Goal: Use online tool/utility: Utilize a website feature to perform a specific function

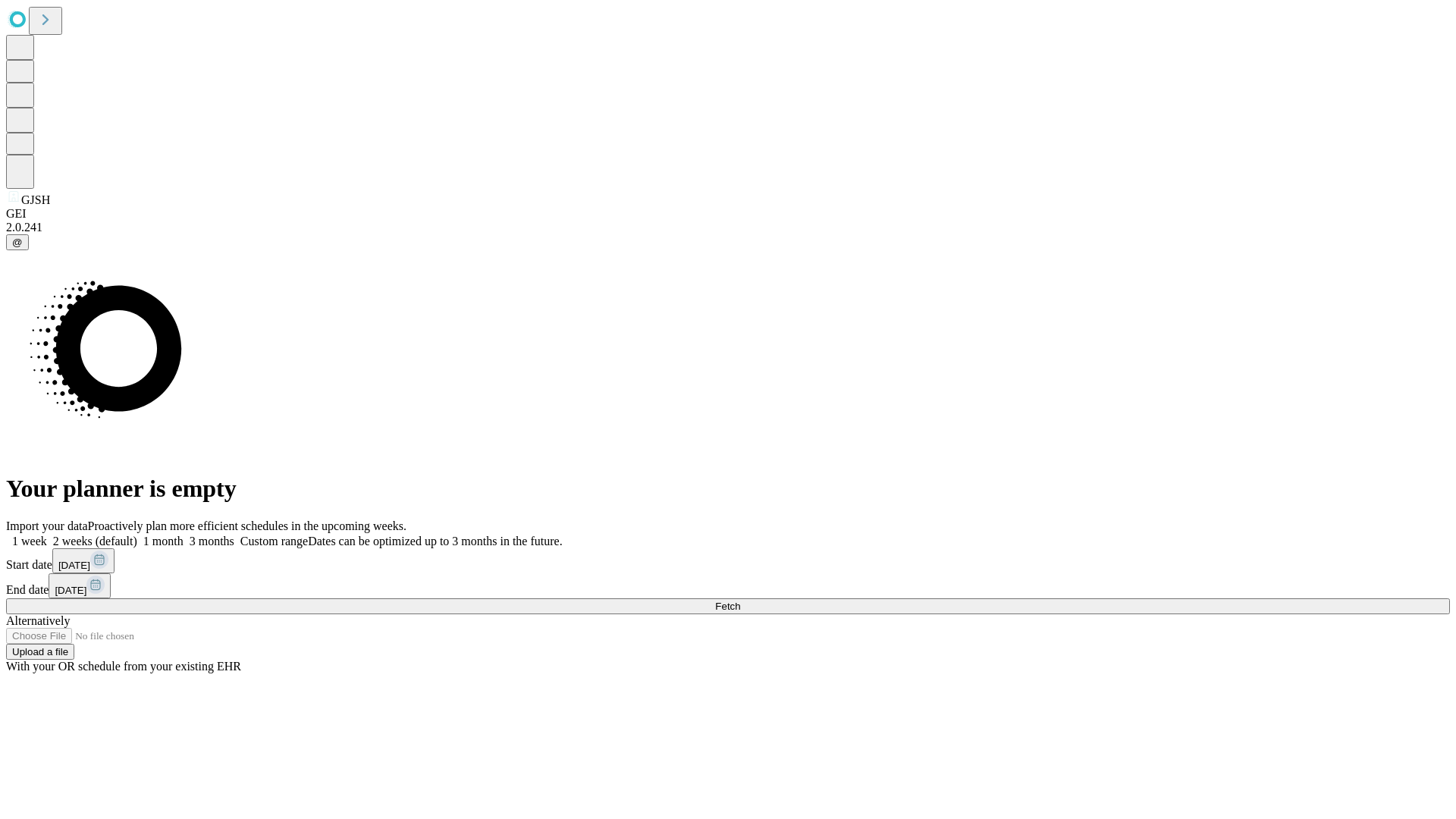
click at [740, 600] on span "Fetch" at bounding box center [728, 605] width 25 height 11
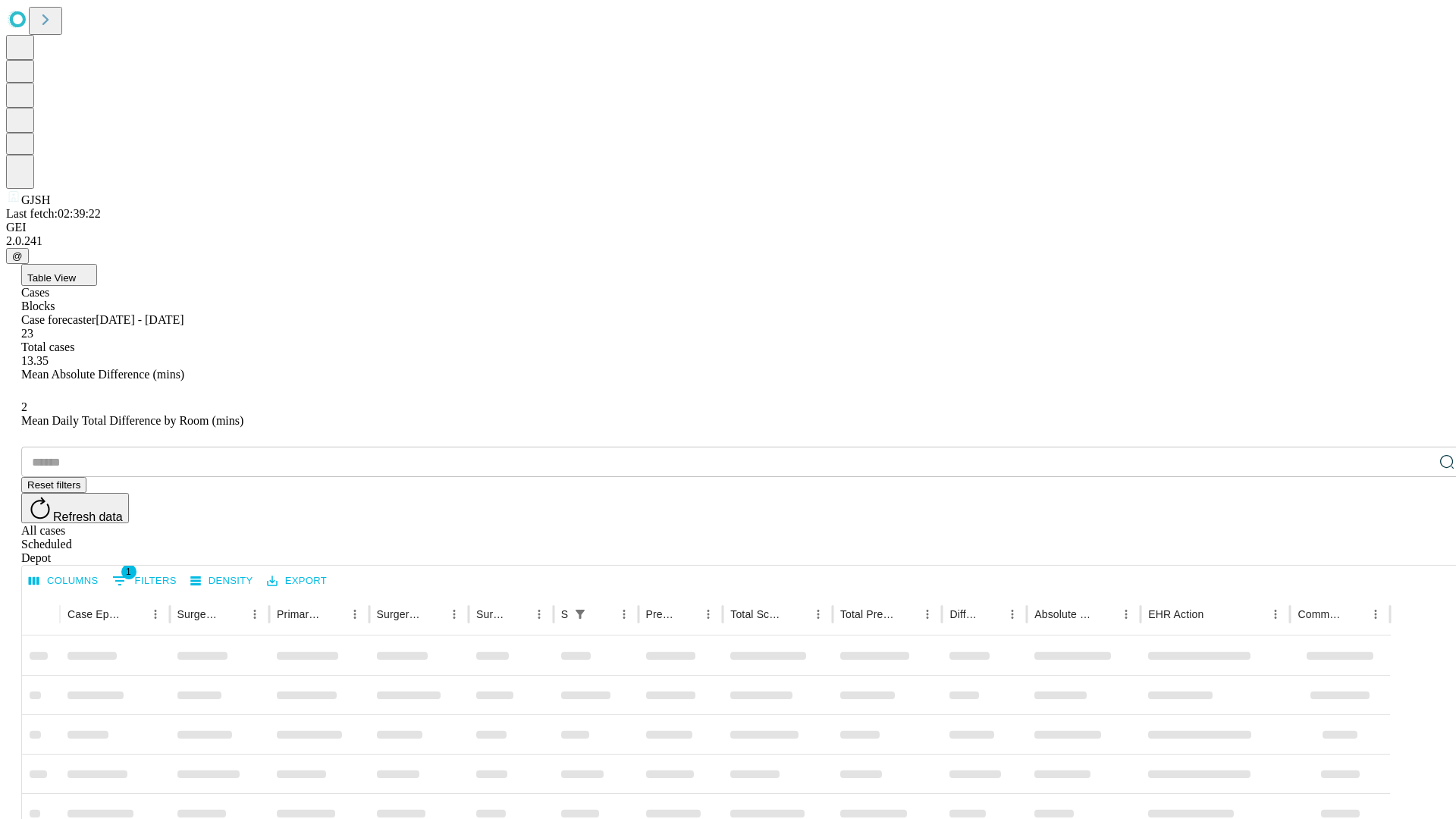
click at [76, 273] on span "Table View" at bounding box center [51, 278] width 49 height 11
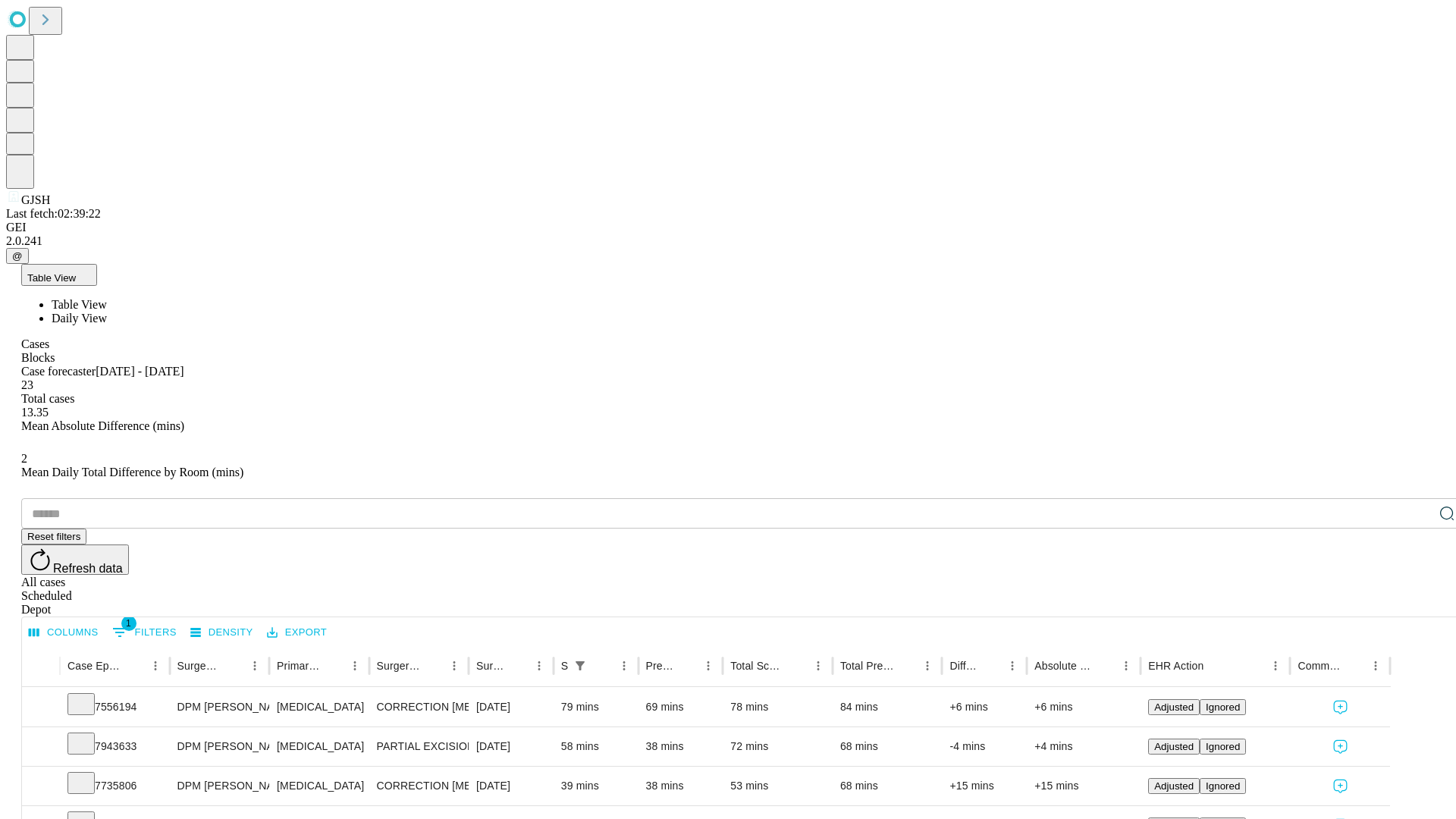
click at [107, 312] on span "Daily View" at bounding box center [79, 318] width 55 height 13
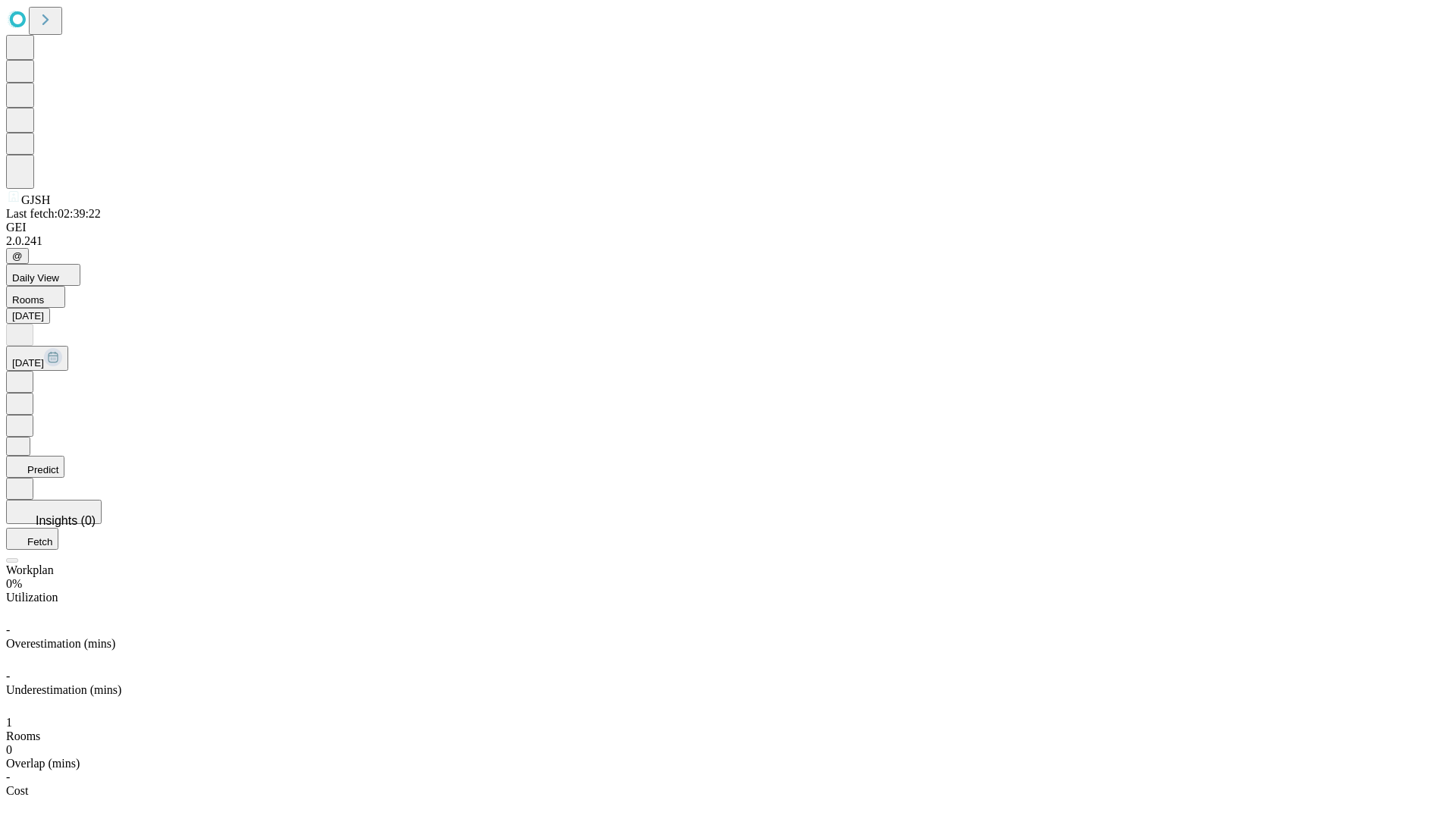
click at [65, 455] on button "Predict" at bounding box center [35, 466] width 58 height 22
